Goal: Task Accomplishment & Management: Use online tool/utility

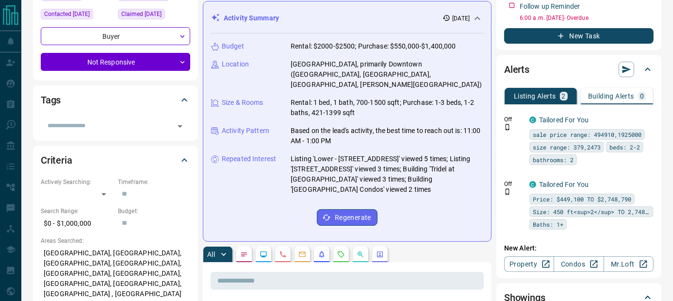
scroll to position [64, 0]
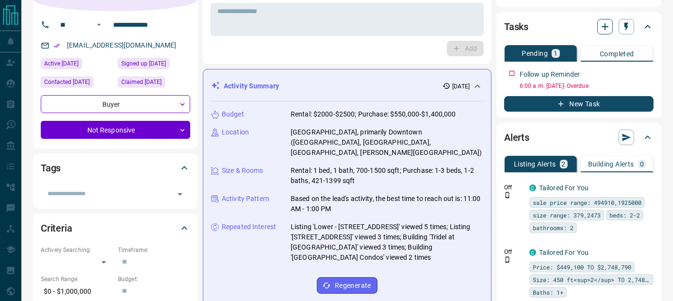
click at [609, 28] on icon "button" at bounding box center [605, 27] width 12 height 12
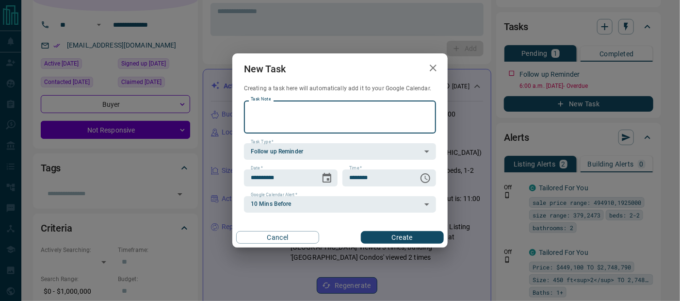
click at [372, 116] on textarea "Task Note" at bounding box center [340, 117] width 178 height 25
type textarea "**********"
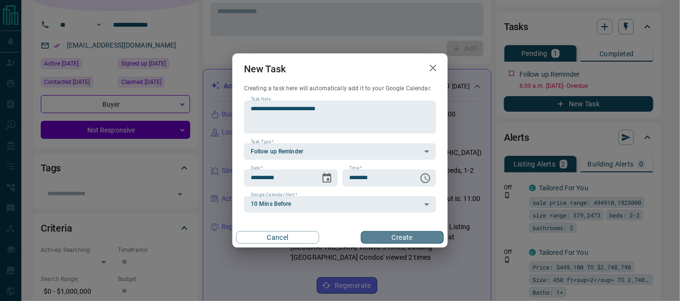
click at [419, 232] on button "Create" at bounding box center [402, 237] width 83 height 13
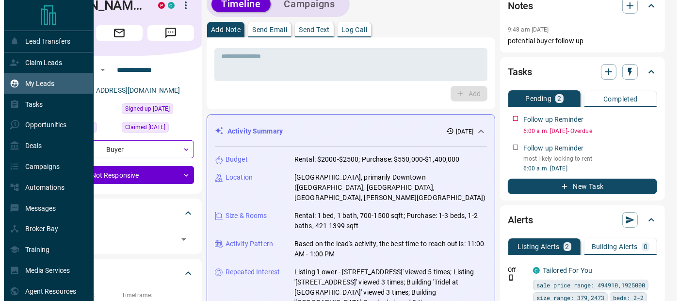
scroll to position [0, 0]
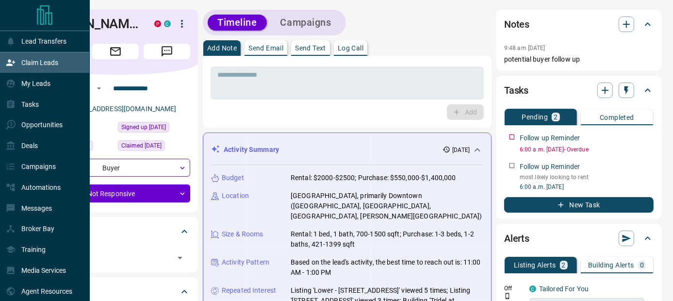
drag, startPoint x: 23, startPoint y: 102, endPoint x: 33, endPoint y: 72, distance: 31.6
click at [24, 102] on p "Tasks" at bounding box center [29, 104] width 17 height 8
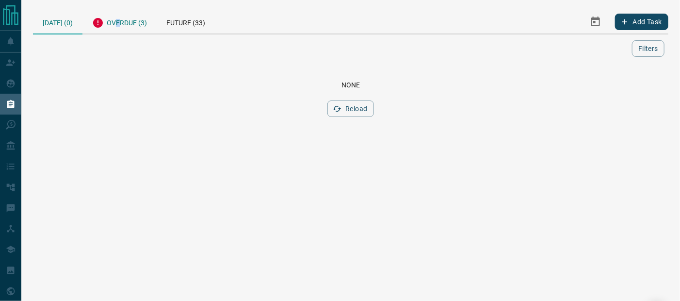
click at [120, 20] on div "Overdue (3)" at bounding box center [119, 22] width 74 height 24
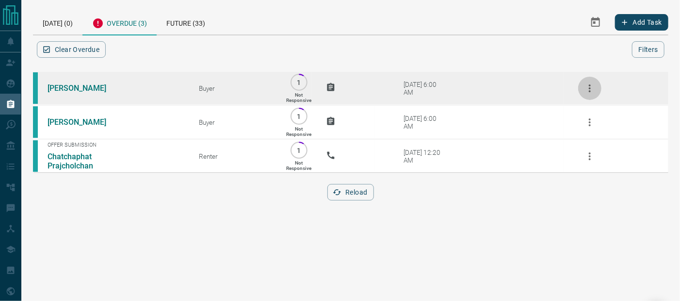
click at [587, 89] on icon "button" at bounding box center [590, 88] width 12 height 12
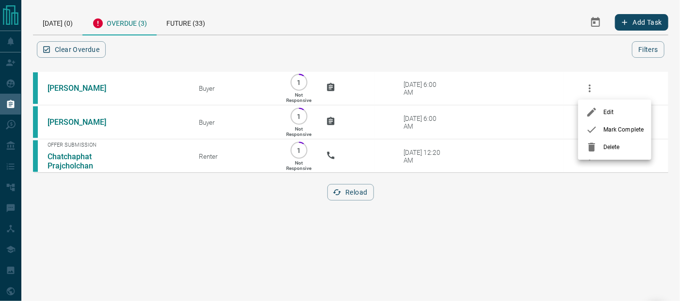
drag, startPoint x: 598, startPoint y: 145, endPoint x: 593, endPoint y: 140, distance: 7.5
click at [596, 144] on div at bounding box center [594, 147] width 17 height 12
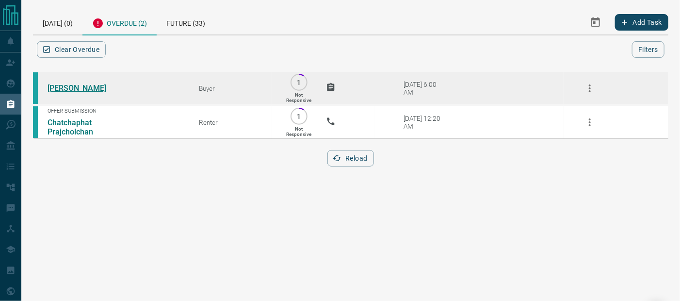
click at [56, 86] on link "[PERSON_NAME]" at bounding box center [84, 87] width 73 height 9
